Goal: Task Accomplishment & Management: Use online tool/utility

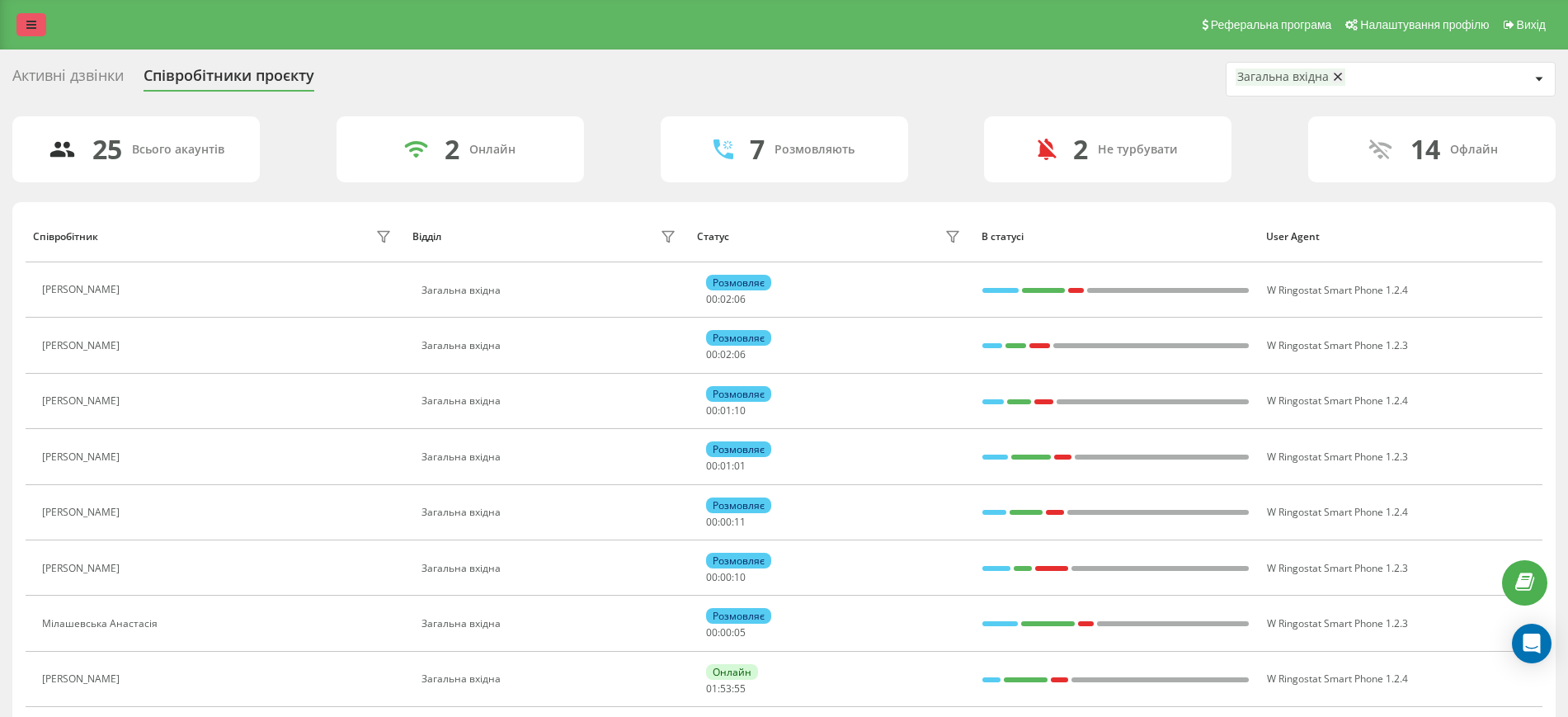
click at [30, 25] on icon at bounding box center [31, 24] width 10 height 11
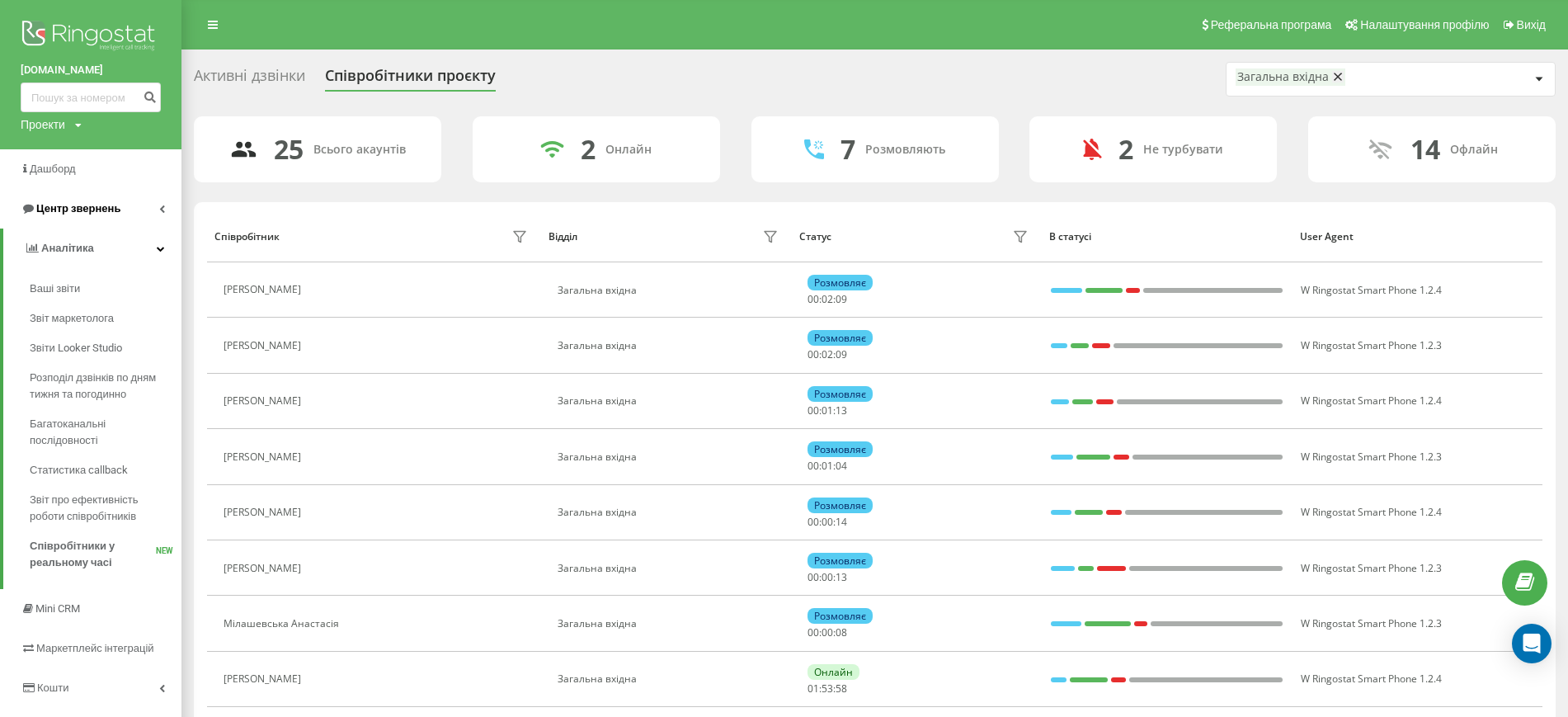
click at [106, 194] on link "Центр звернень" at bounding box center [91, 208] width 182 height 39
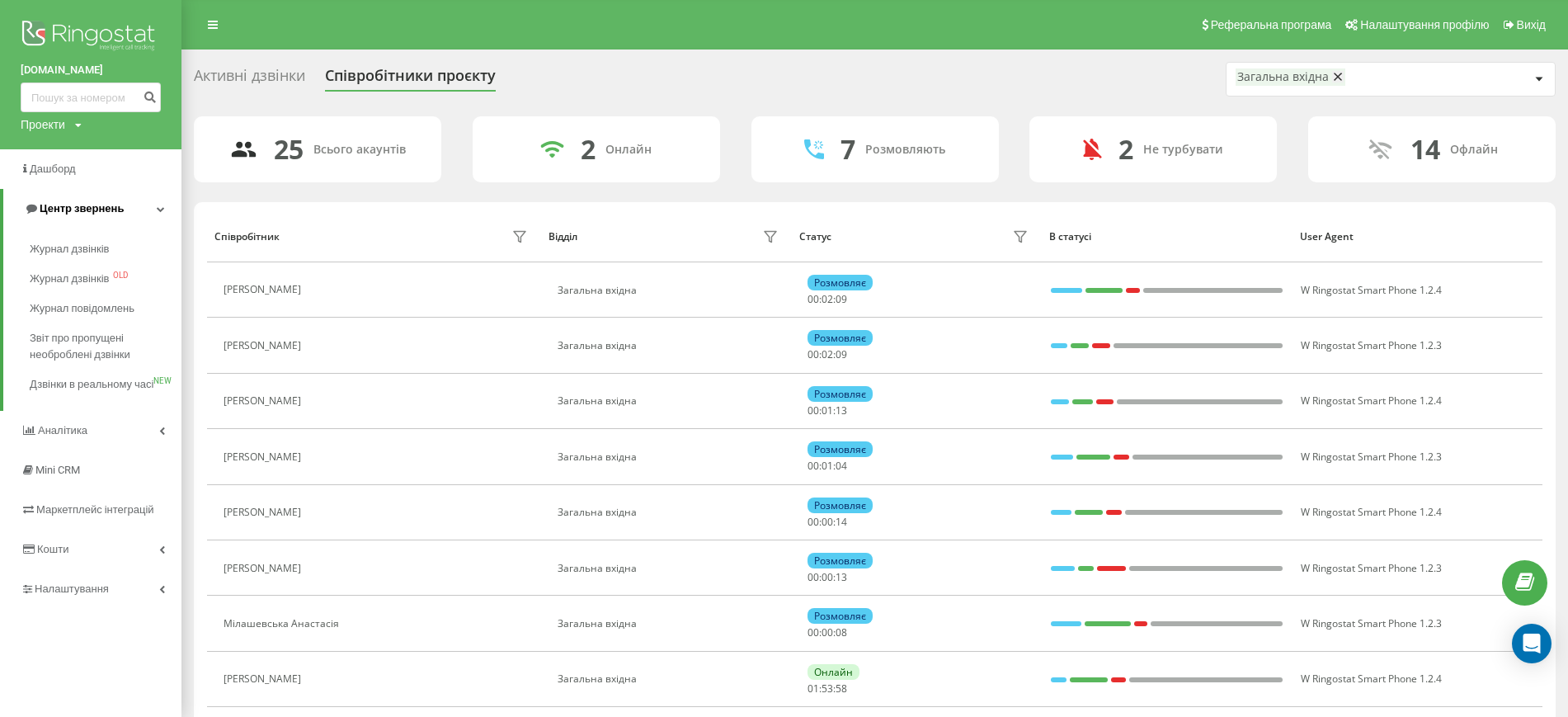
click at [101, 208] on span "Центр звернень" at bounding box center [81, 208] width 84 height 12
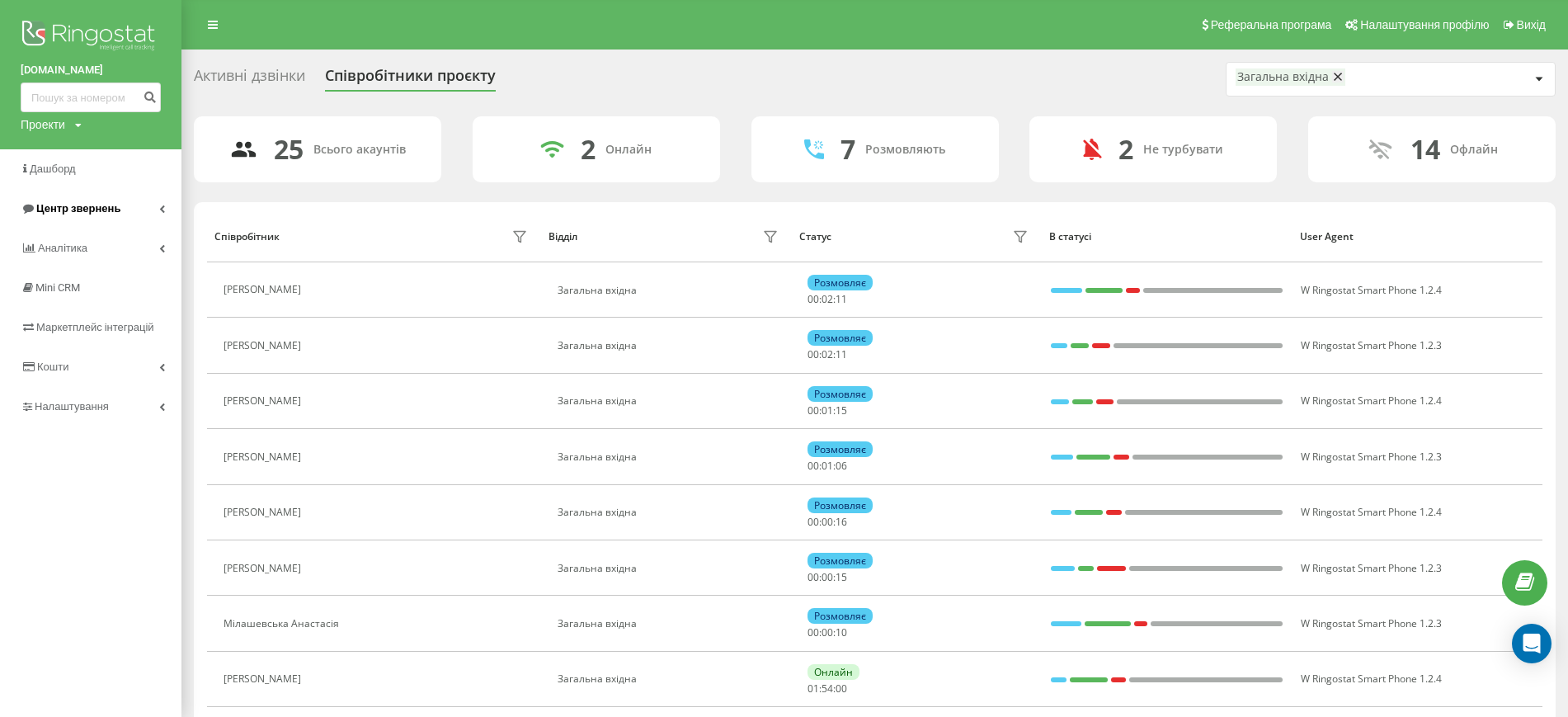
click at [93, 204] on span "Центр звернень" at bounding box center [79, 208] width 84 height 12
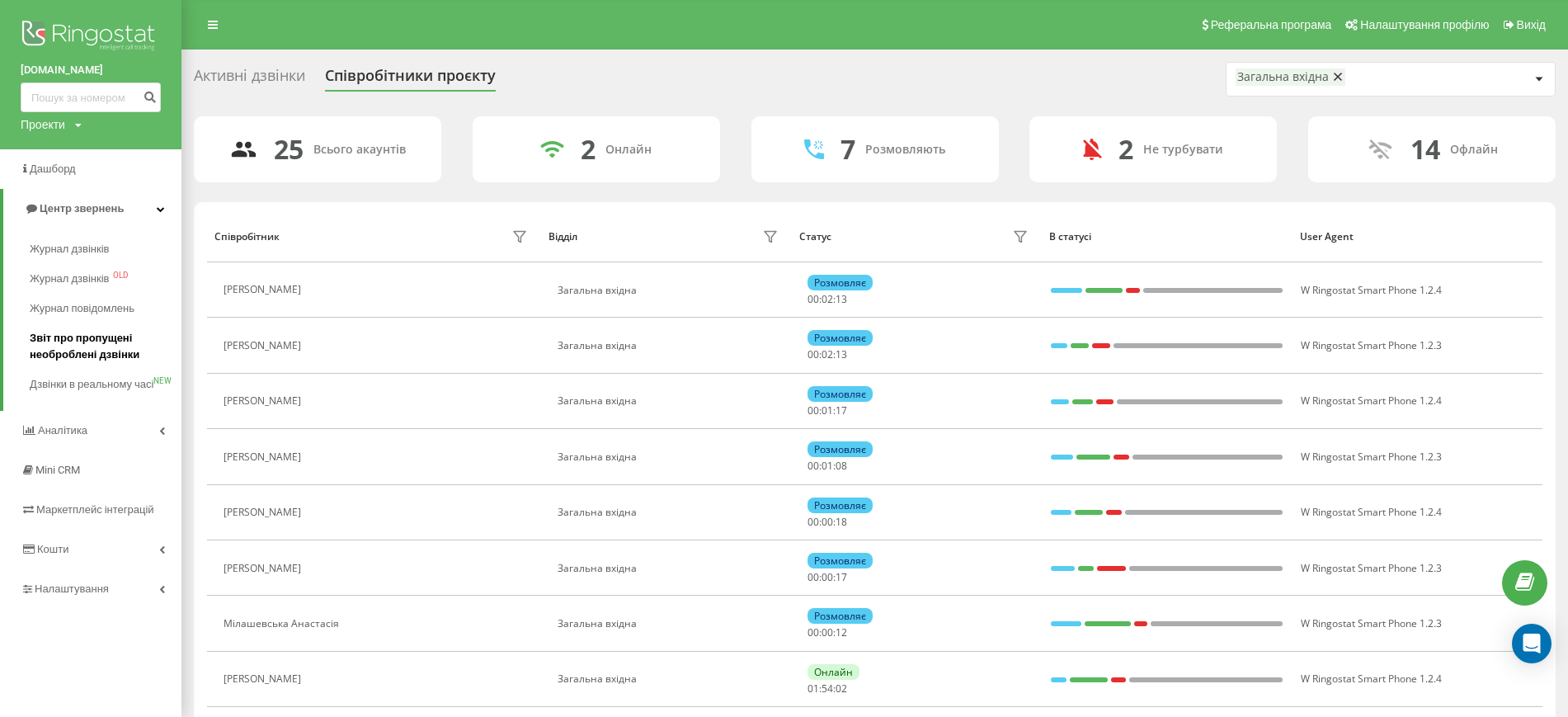
click at [83, 340] on span "Звіт про пропущені необроблені дзвінки" at bounding box center [101, 347] width 143 height 33
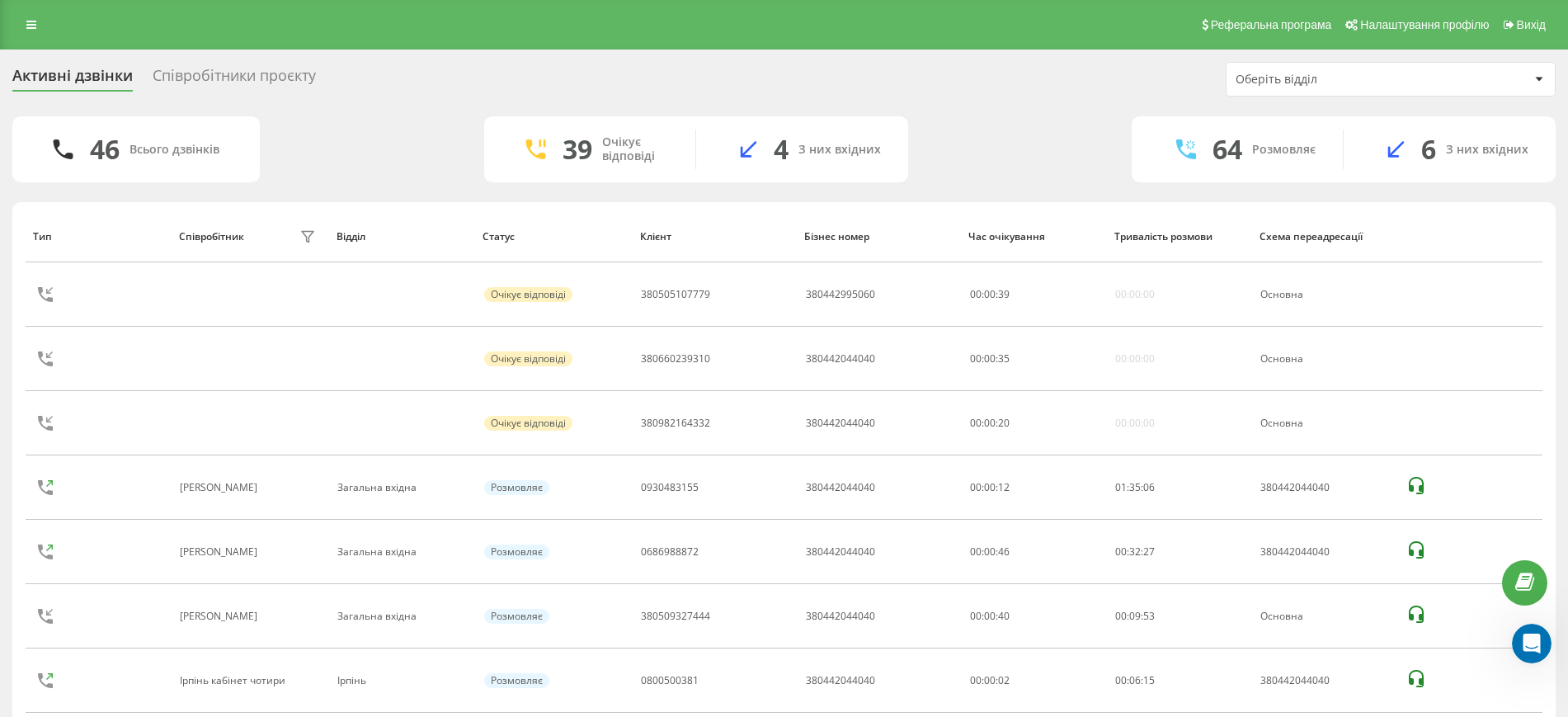
scroll to position [25509, 0]
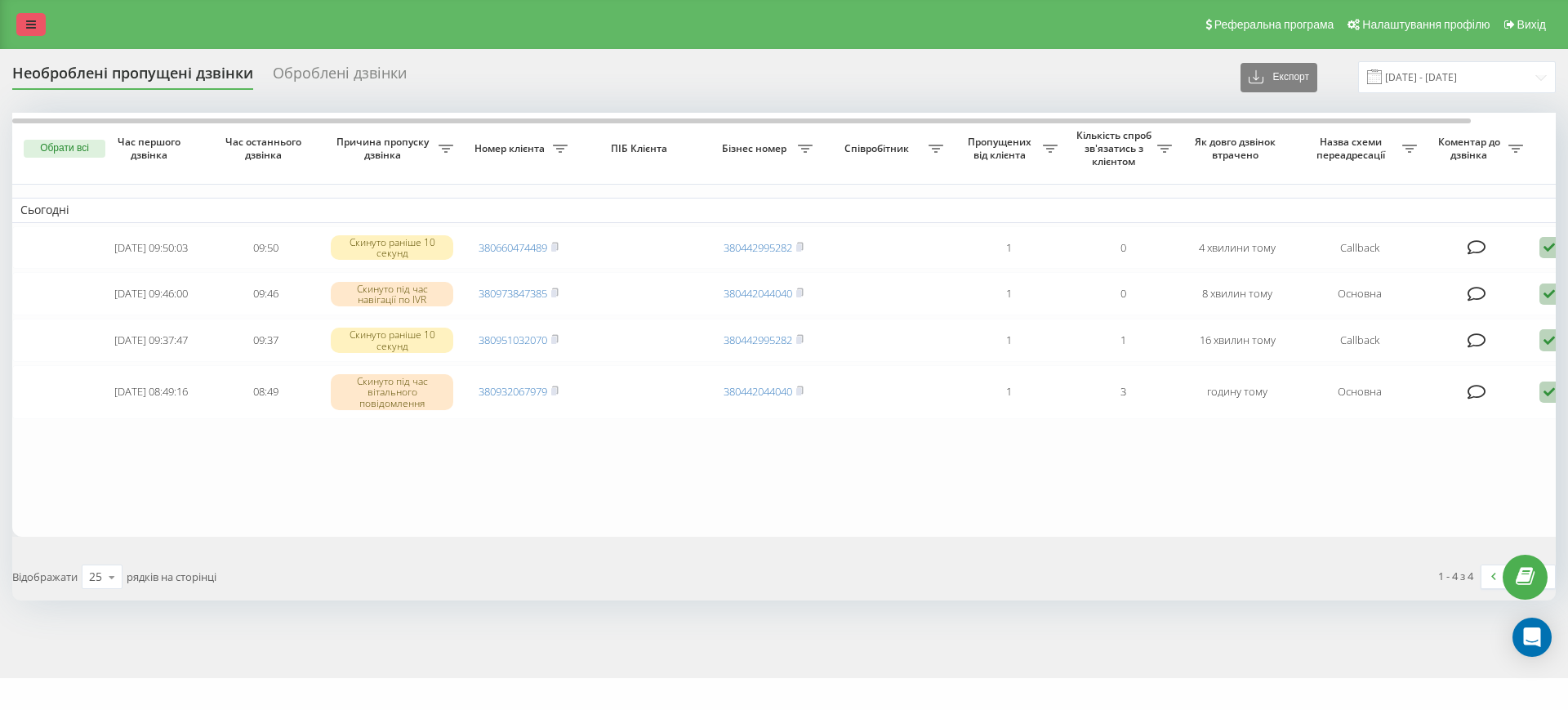
click at [36, 19] on link at bounding box center [31, 24] width 29 height 22
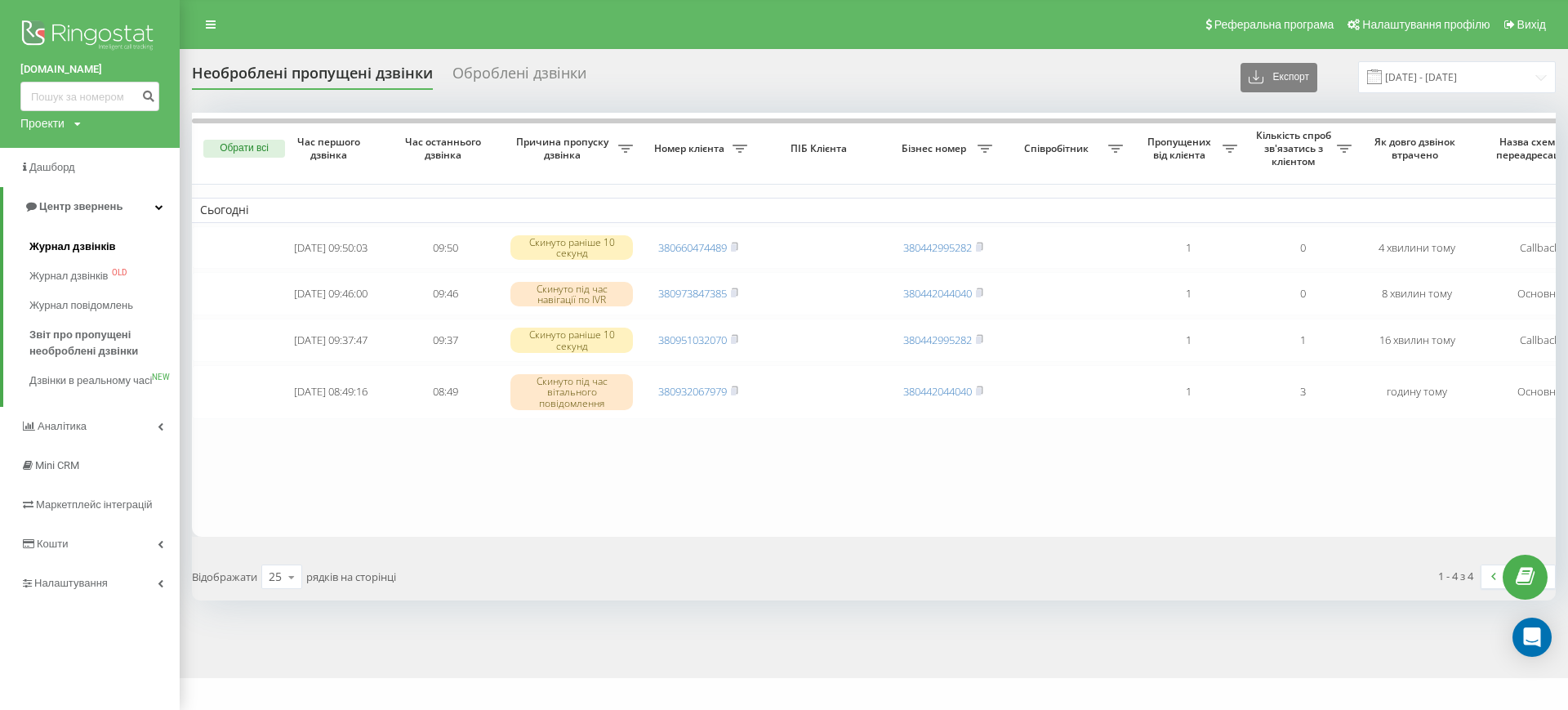
click at [76, 247] on span "Журнал дзвінків" at bounding box center [73, 246] width 86 height 16
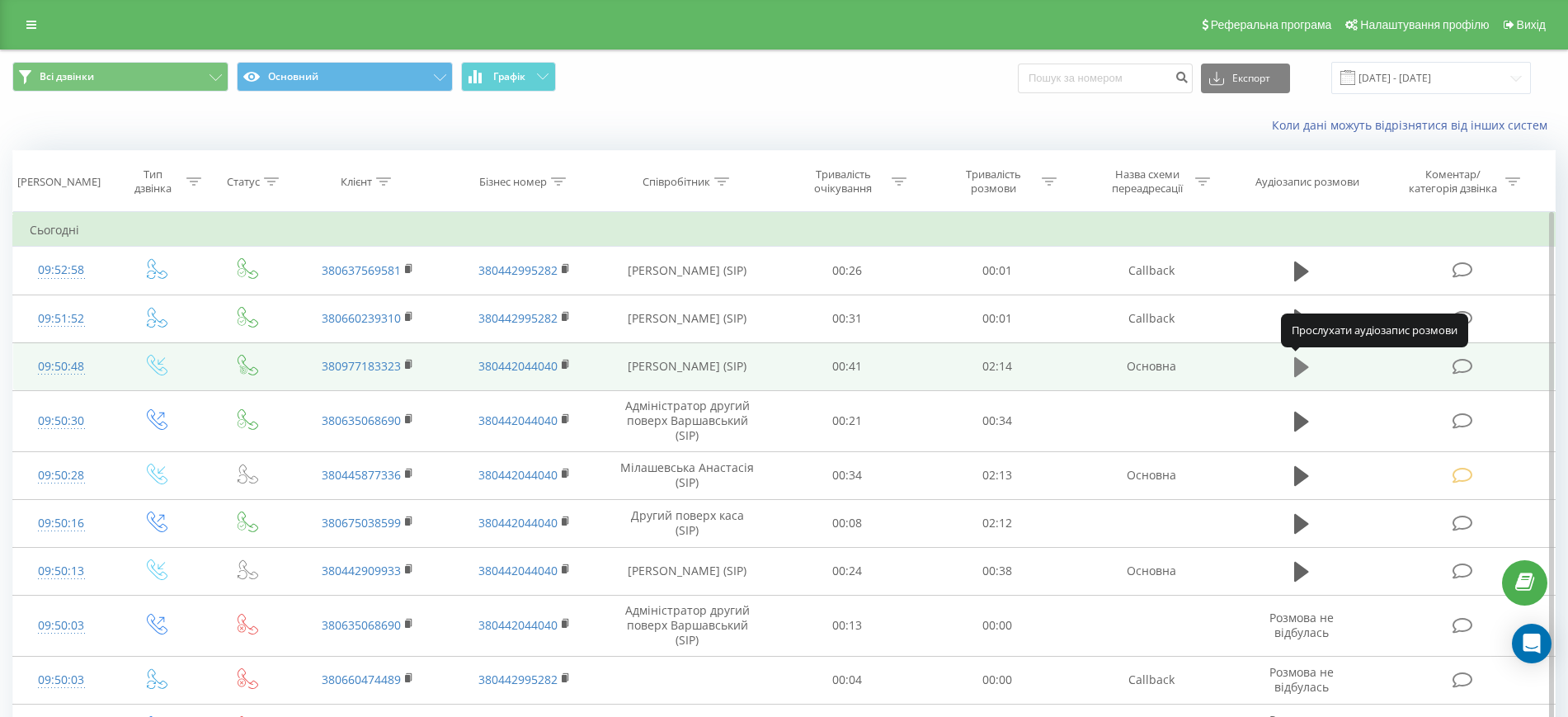
click at [1296, 366] on icon at bounding box center [1302, 367] width 15 height 20
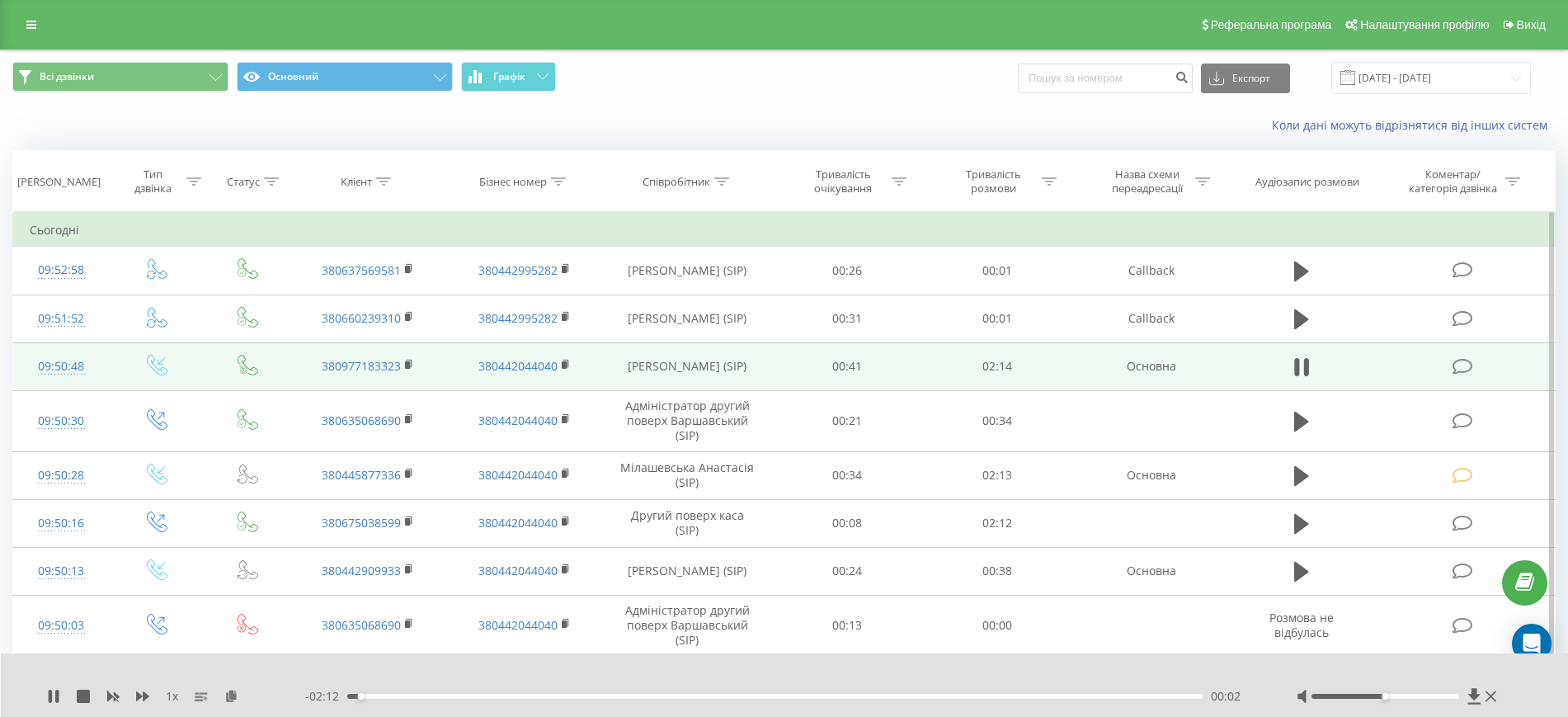
click at [1131, 697] on div "00:02" at bounding box center [775, 696] width 855 height 5
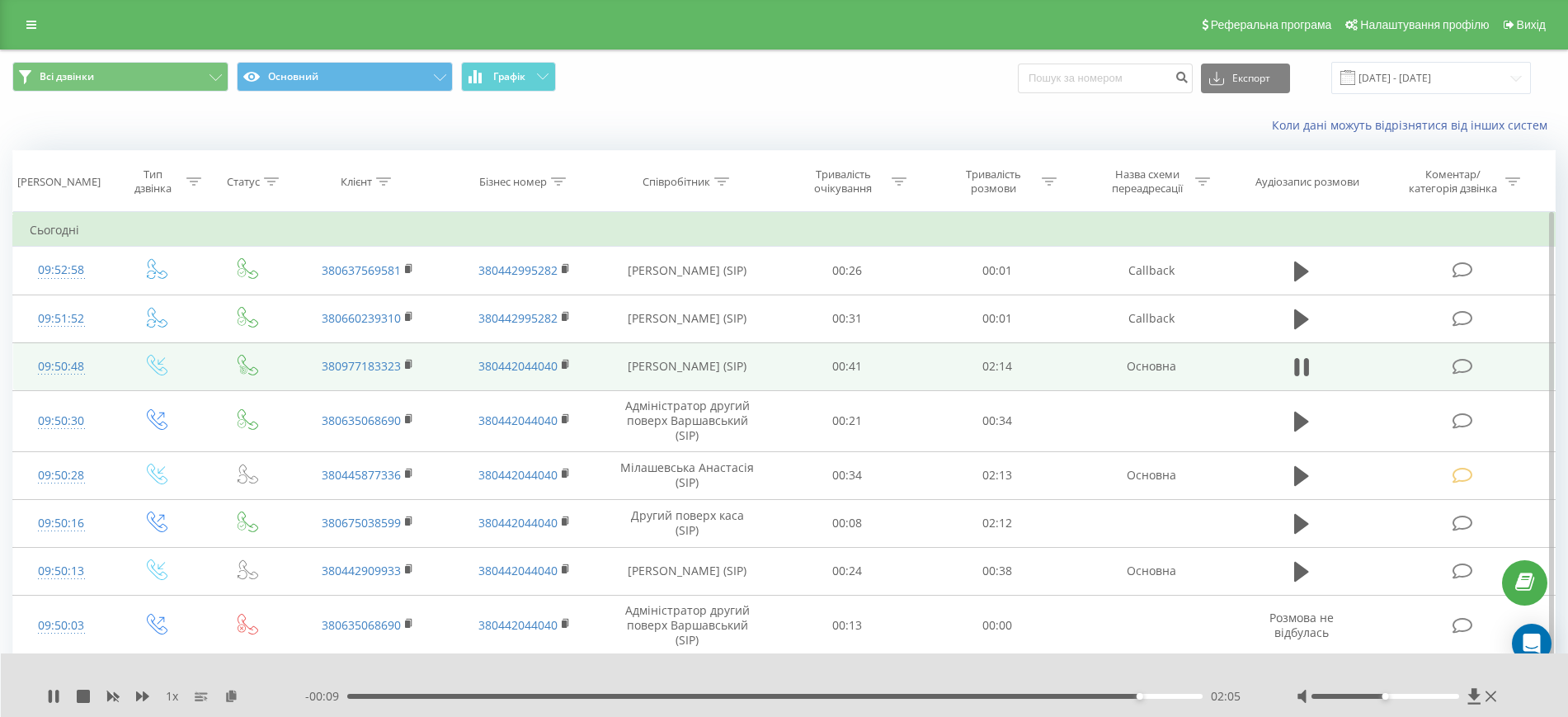
click at [1096, 696] on div "02:05" at bounding box center [775, 696] width 855 height 5
click at [1033, 693] on div "01:48" at bounding box center [775, 696] width 855 height 5
click at [52, 697] on icon at bounding box center [53, 695] width 10 height 13
click at [50, 691] on icon at bounding box center [53, 695] width 10 height 13
click at [1030, 694] on div "02:15" at bounding box center [770, 696] width 855 height 5
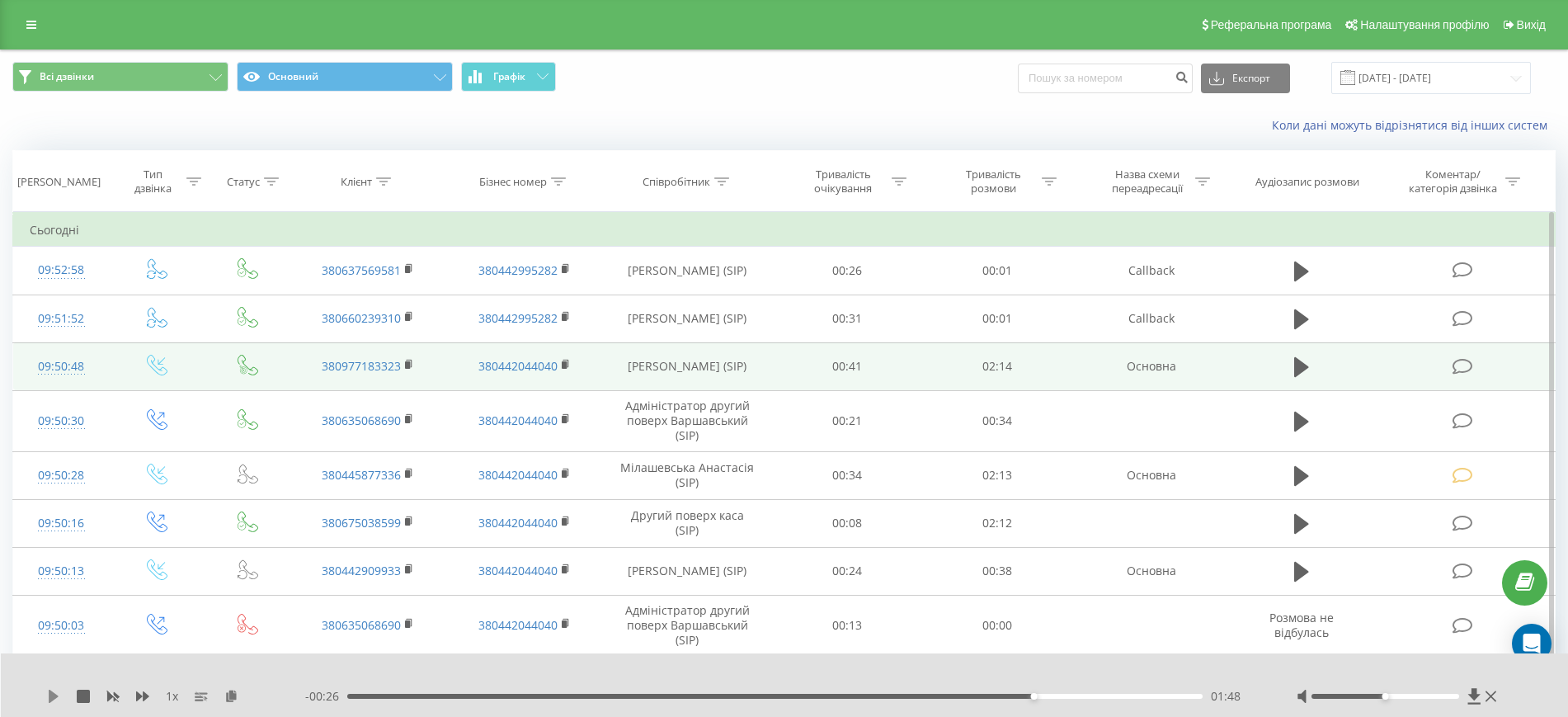
click at [59, 692] on icon at bounding box center [53, 695] width 13 height 13
click at [55, 694] on icon at bounding box center [53, 695] width 13 height 13
click at [55, 694] on icon at bounding box center [53, 695] width 10 height 13
click at [55, 694] on icon at bounding box center [53, 695] width 13 height 13
click at [1492, 696] on icon at bounding box center [1491, 696] width 10 height 10
